Goal: Check status: Check status

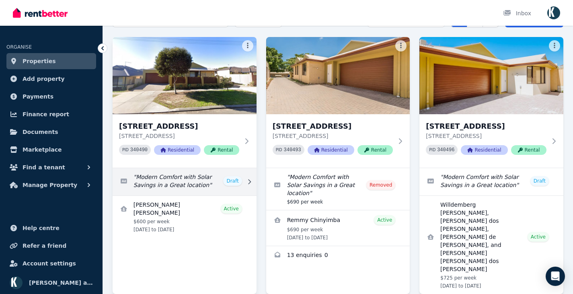
scroll to position [50, 0]
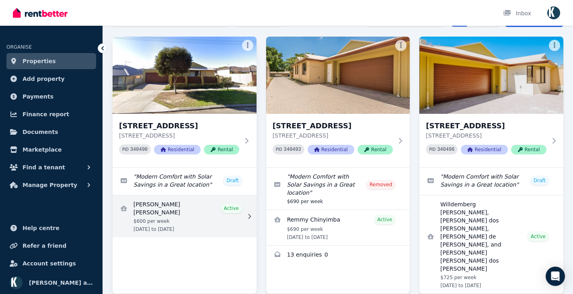
click at [165, 208] on link "View details for Marie Veronique Desiree Wosgien" at bounding box center [185, 217] width 144 height 42
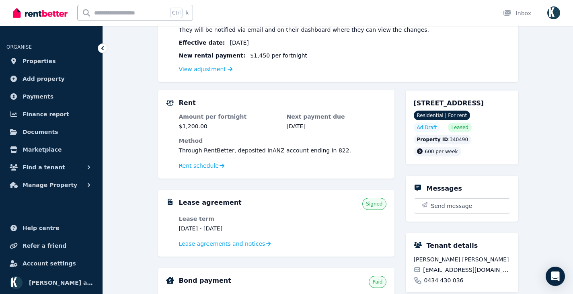
scroll to position [121, 0]
